Goal: Task Accomplishment & Management: Complete application form

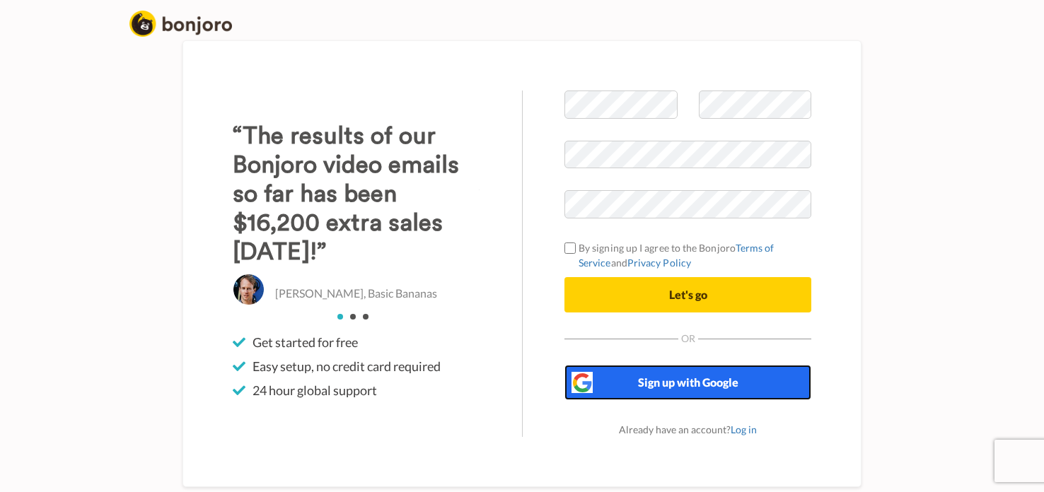
click at [642, 383] on span "Sign up with Google" at bounding box center [688, 382] width 100 height 13
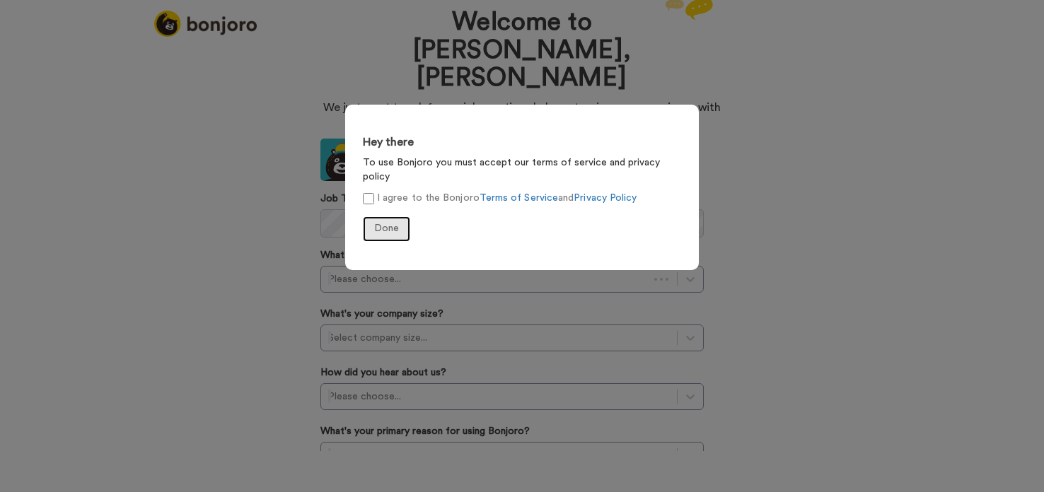
click at [380, 224] on span "Done" at bounding box center [386, 229] width 25 height 10
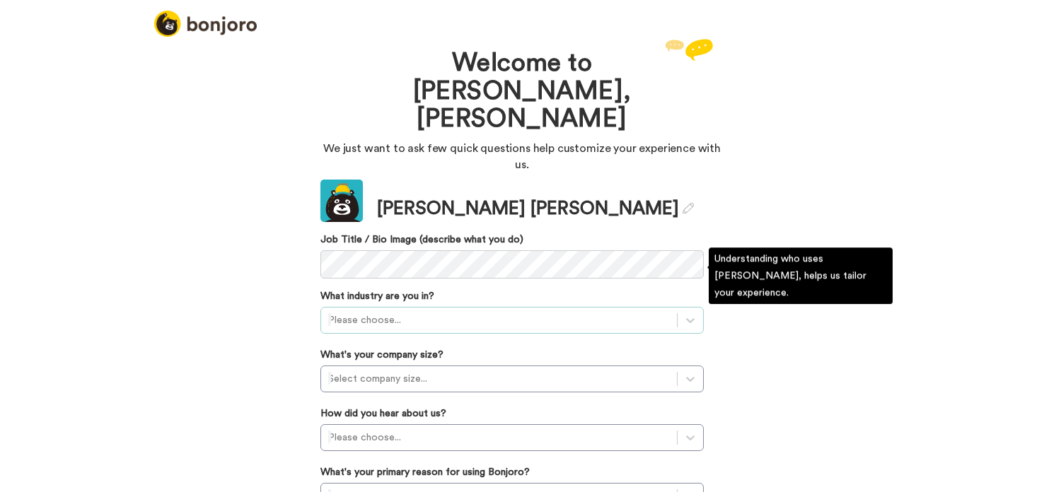
click at [378, 312] on div at bounding box center [499, 320] width 342 height 17
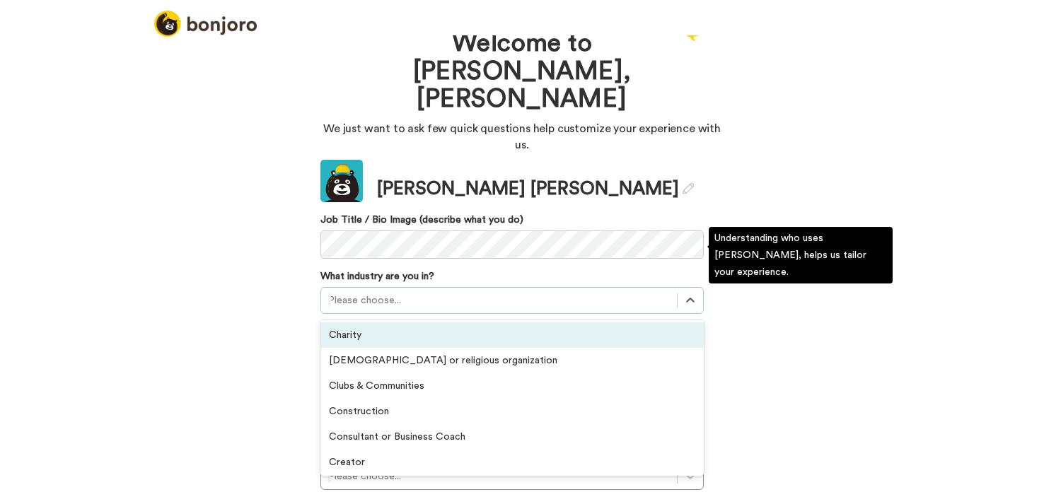
scroll to position [21, 0]
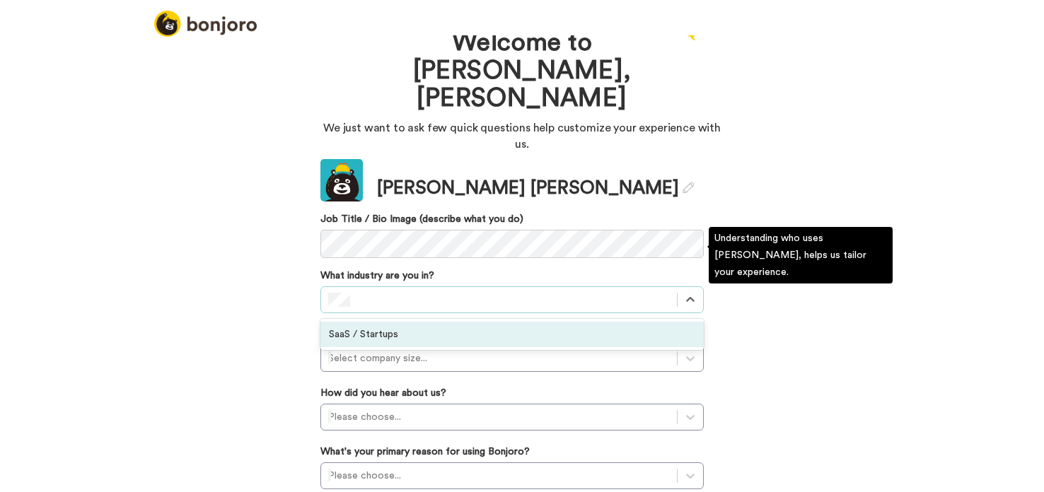
click at [394, 322] on div "SaaS / Startups" at bounding box center [511, 334] width 383 height 25
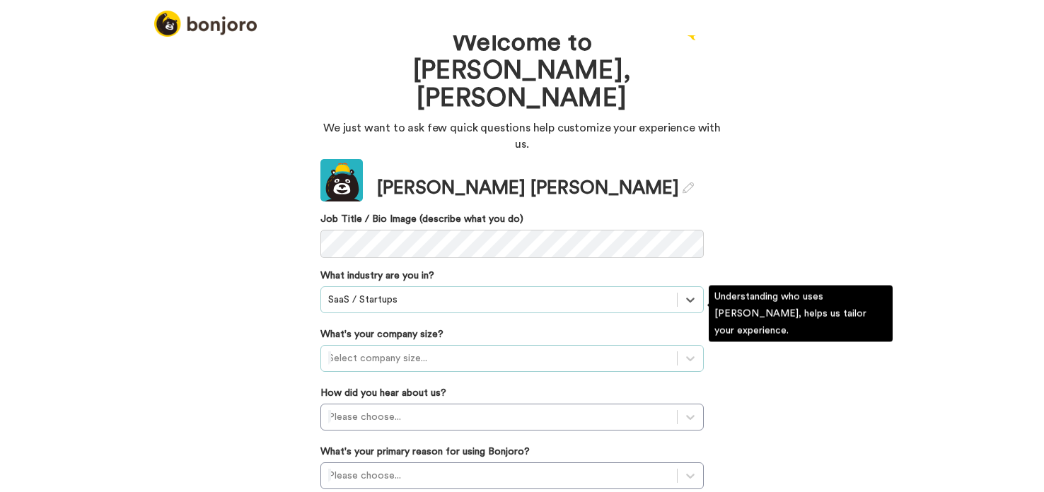
click at [349, 350] on div at bounding box center [499, 358] width 342 height 17
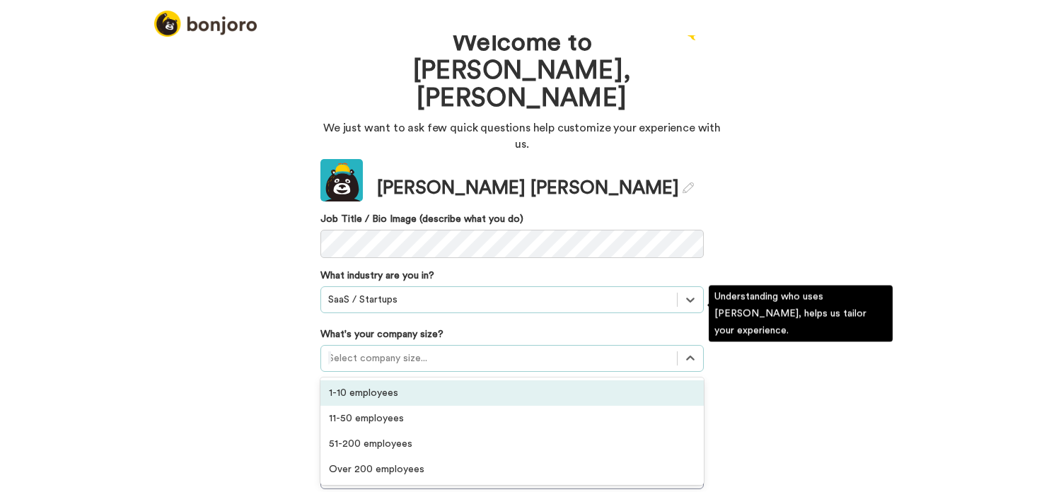
click at [361, 381] on div "1-10 employees" at bounding box center [511, 393] width 383 height 25
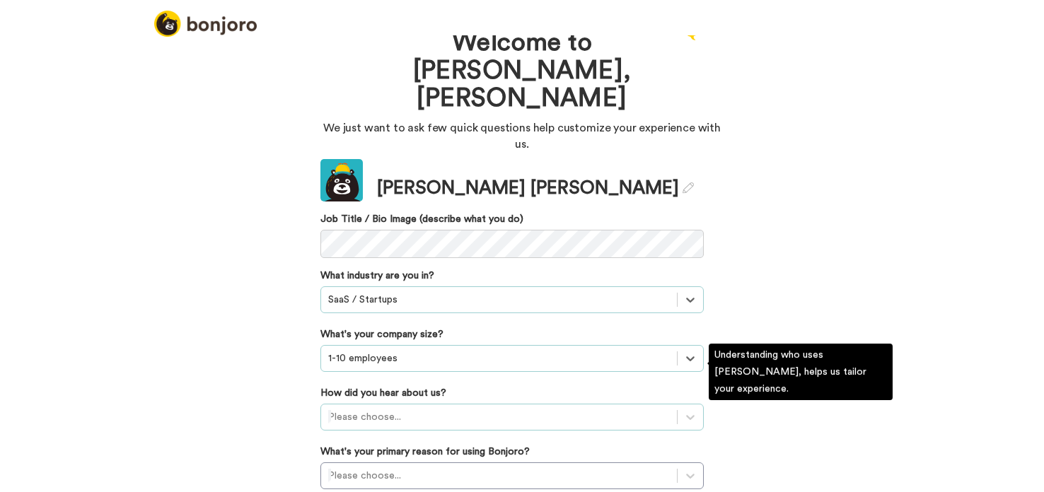
click at [357, 404] on div "Please choose..." at bounding box center [511, 417] width 383 height 27
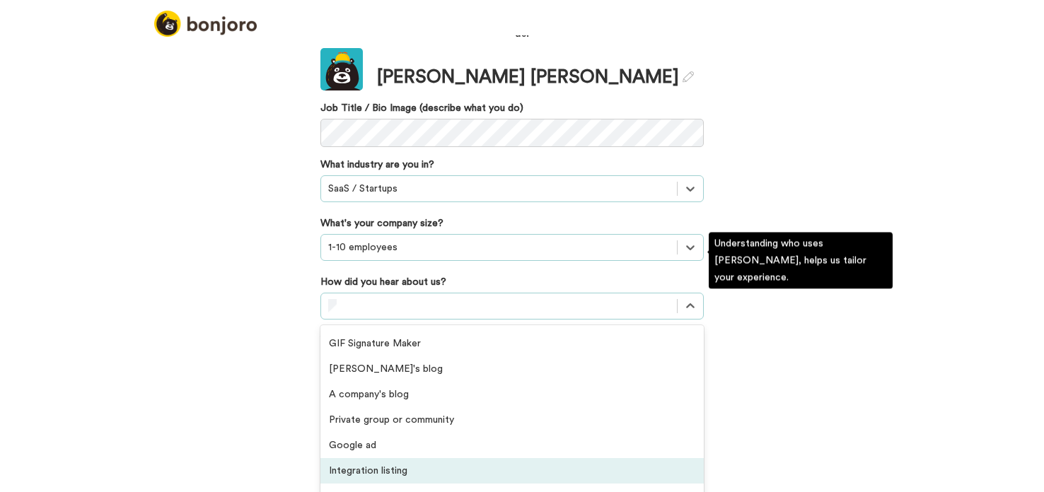
scroll to position [54, 0]
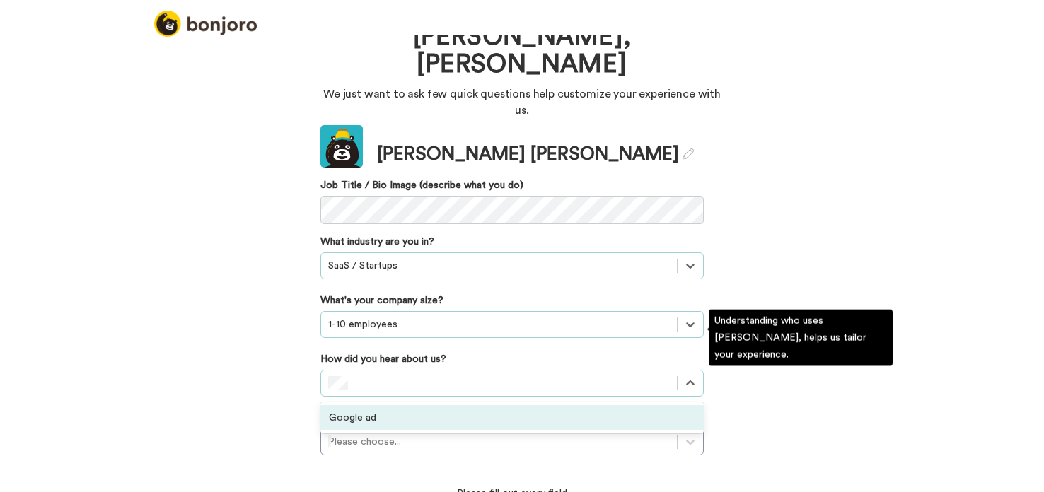
click at [347, 405] on div "Google ad" at bounding box center [511, 417] width 383 height 25
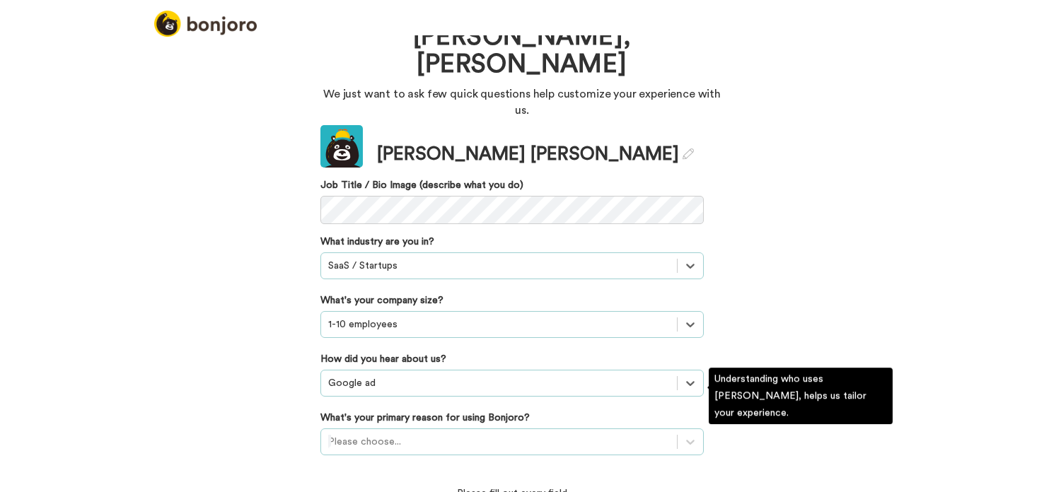
click at [356, 429] on div "Please choose..." at bounding box center [511, 442] width 383 height 27
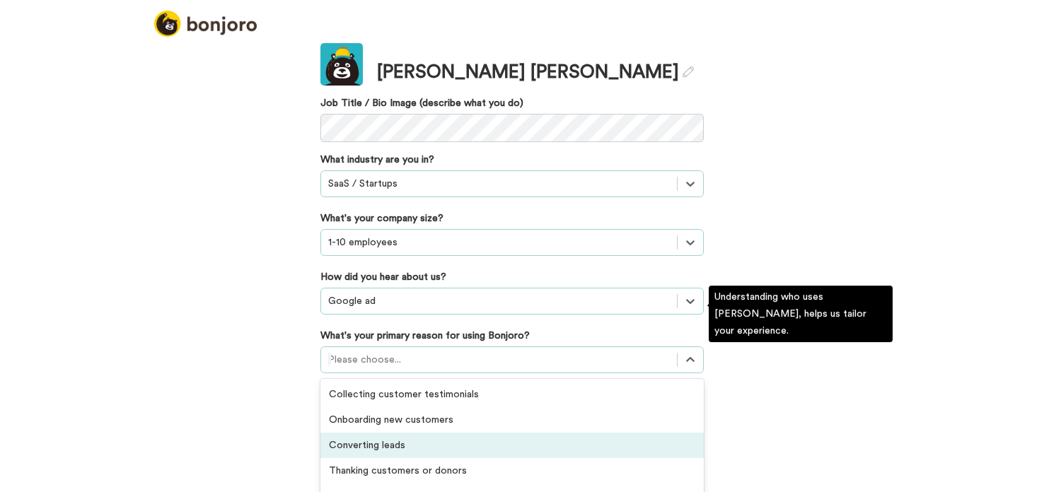
click at [351, 433] on div "Converting leads" at bounding box center [511, 445] width 383 height 25
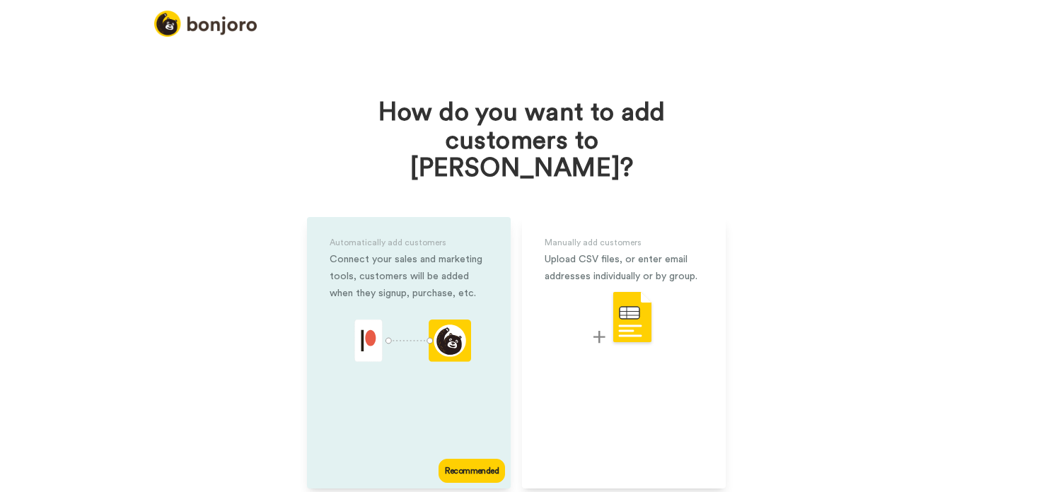
scroll to position [42, 0]
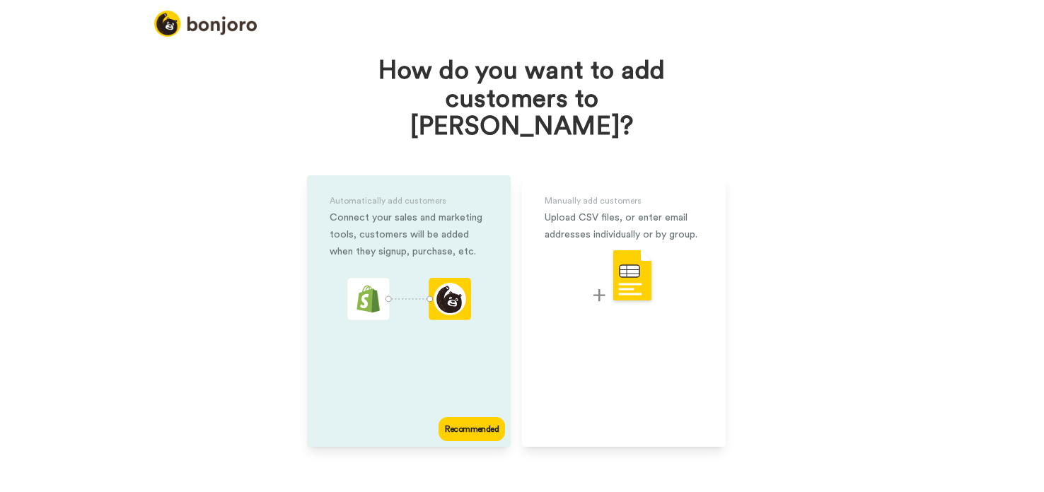
click at [409, 246] on div "Automatically add customers Connect your sales and marketing tools, customers w…" at bounding box center [409, 311] width 204 height 272
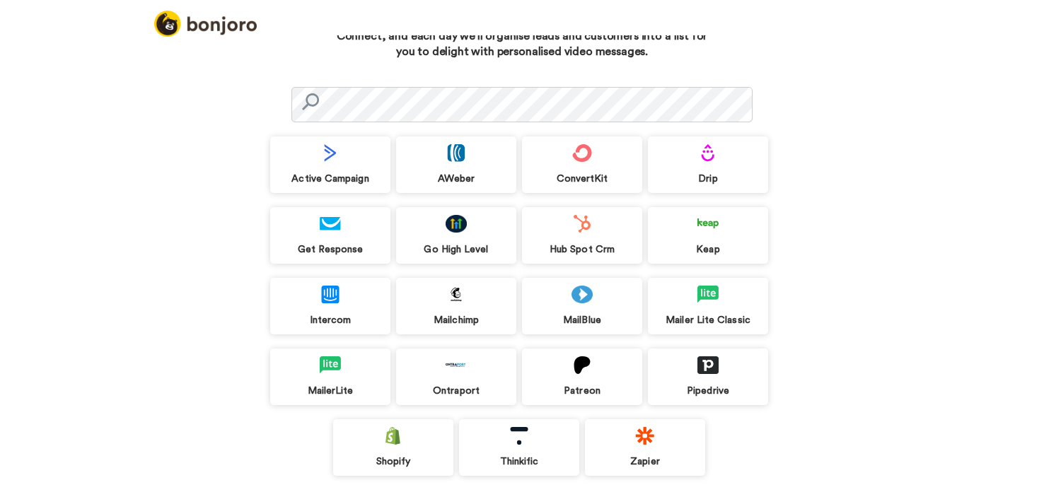
scroll to position [110, 0]
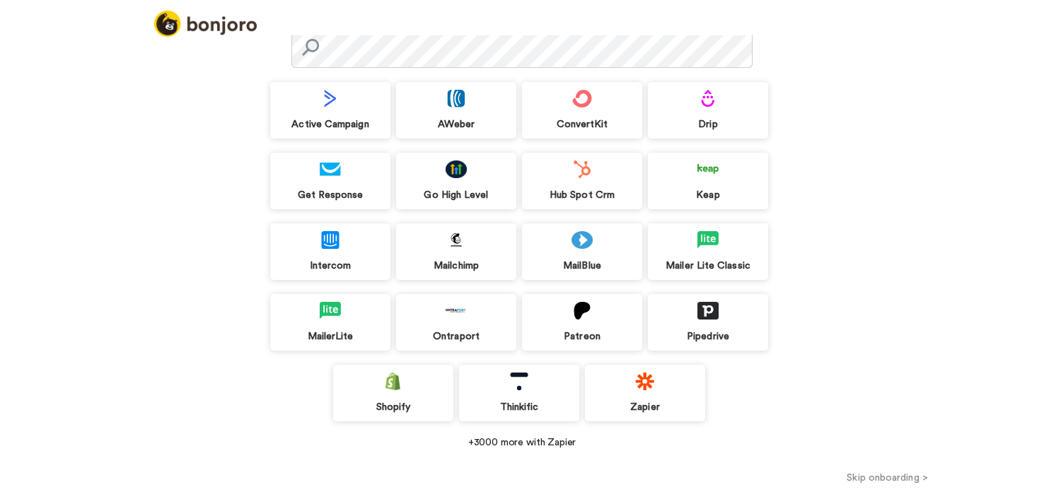
click at [478, 439] on div "+3000 more with Zapier" at bounding box center [522, 443] width 504 height 14
click at [895, 474] on button "Skip onboarding >" at bounding box center [887, 477] width 313 height 15
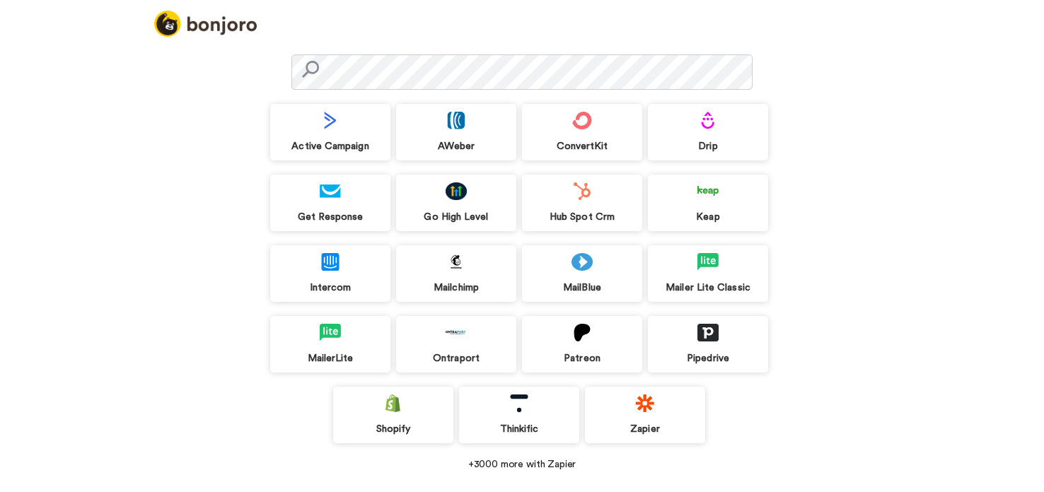
scroll to position [88, 0]
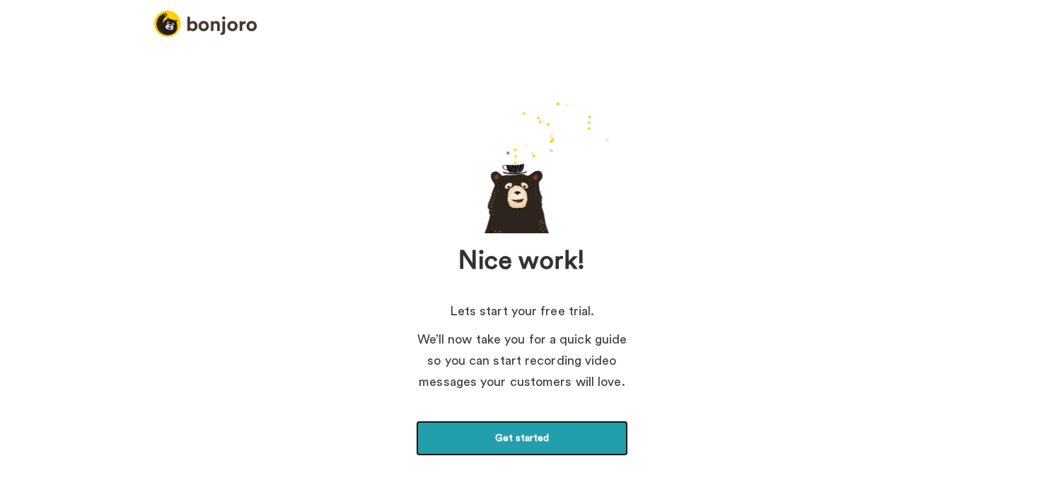
click at [560, 427] on link "Get started" at bounding box center [522, 438] width 212 height 35
